Goal: Obtain resource: Download file/media

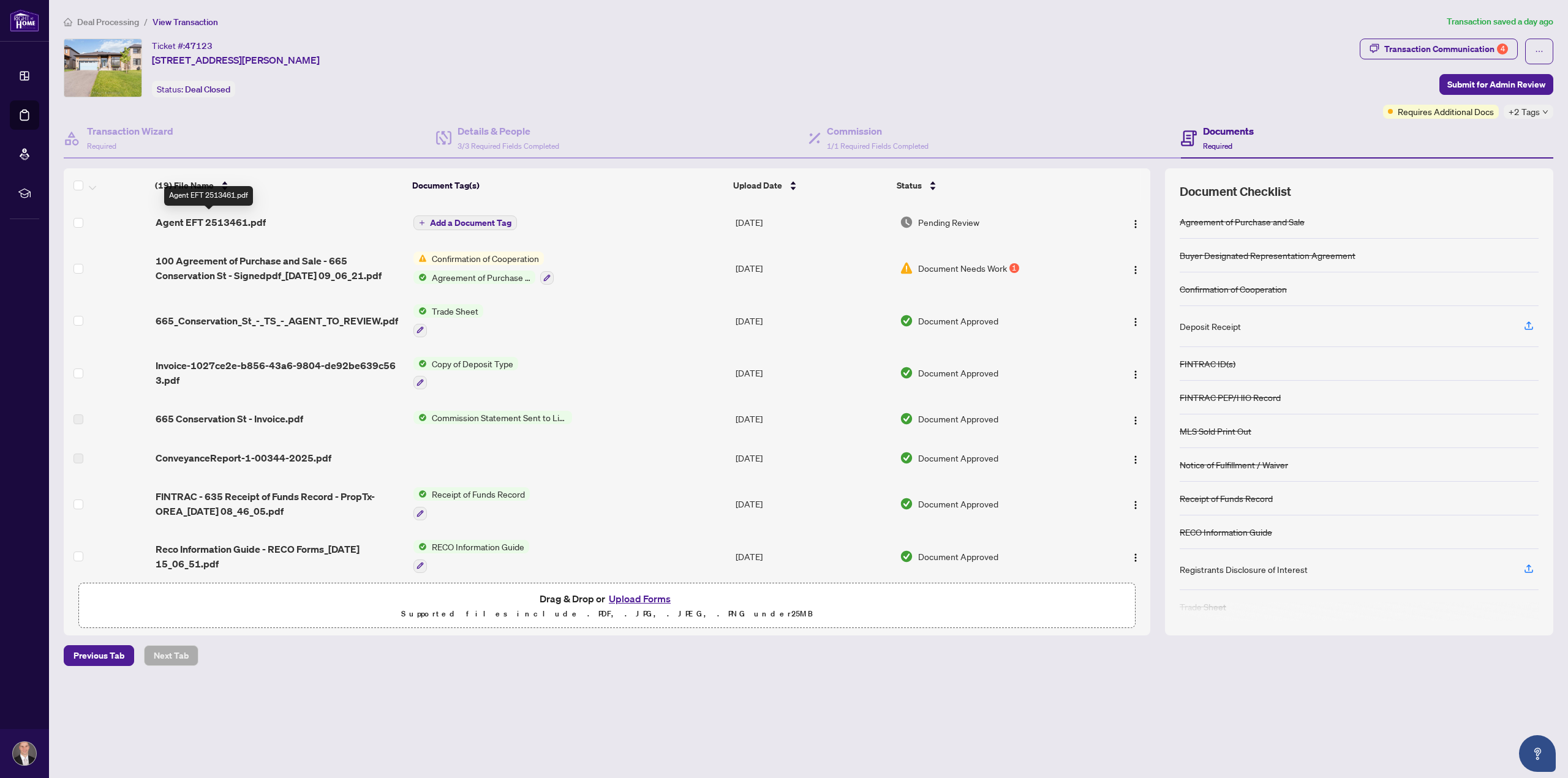
click at [224, 220] on span "Agent EFT 2513461.pdf" at bounding box center [210, 222] width 110 height 15
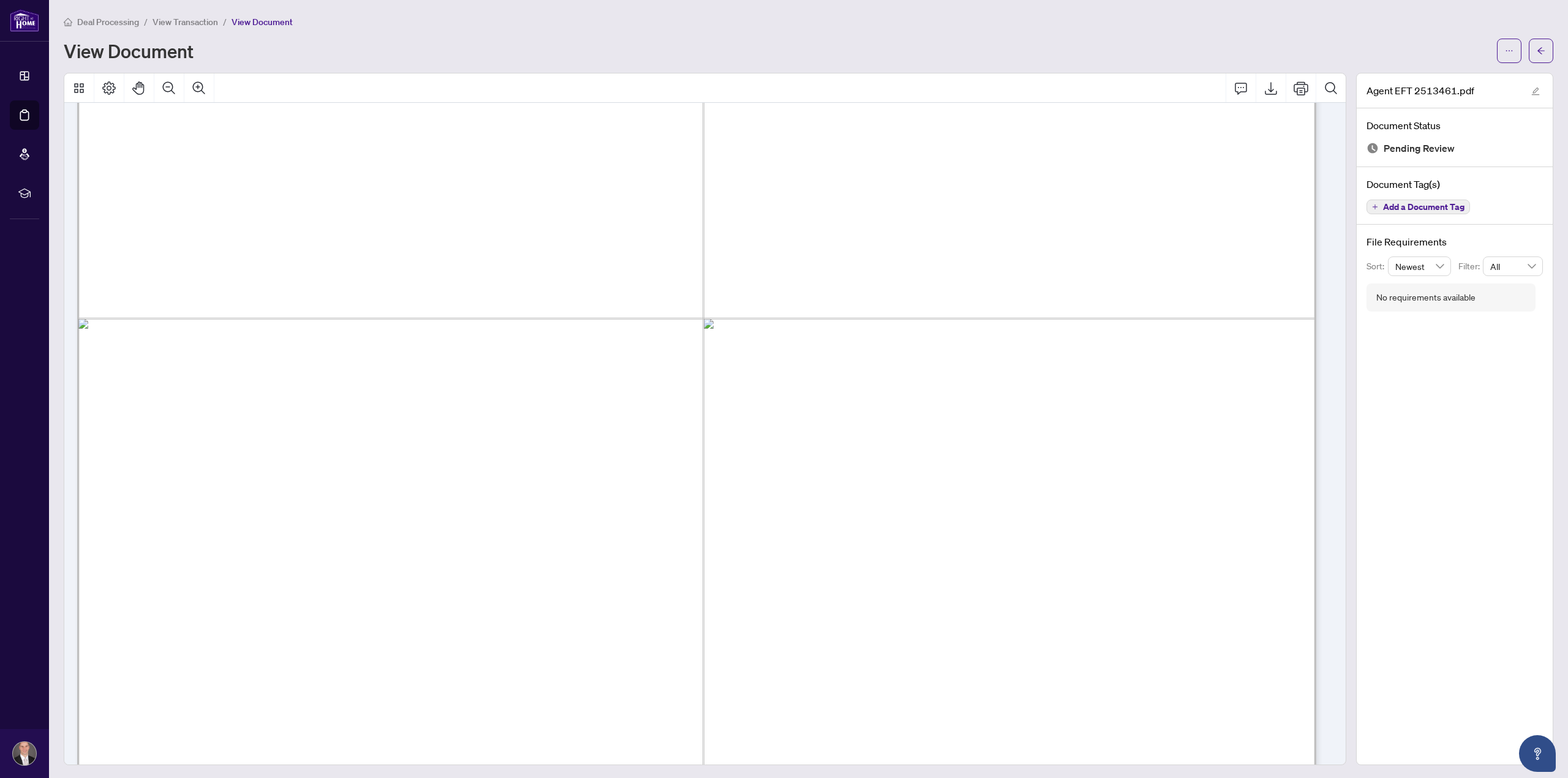
scroll to position [428, 0]
